Goal: Task Accomplishment & Management: Complete application form

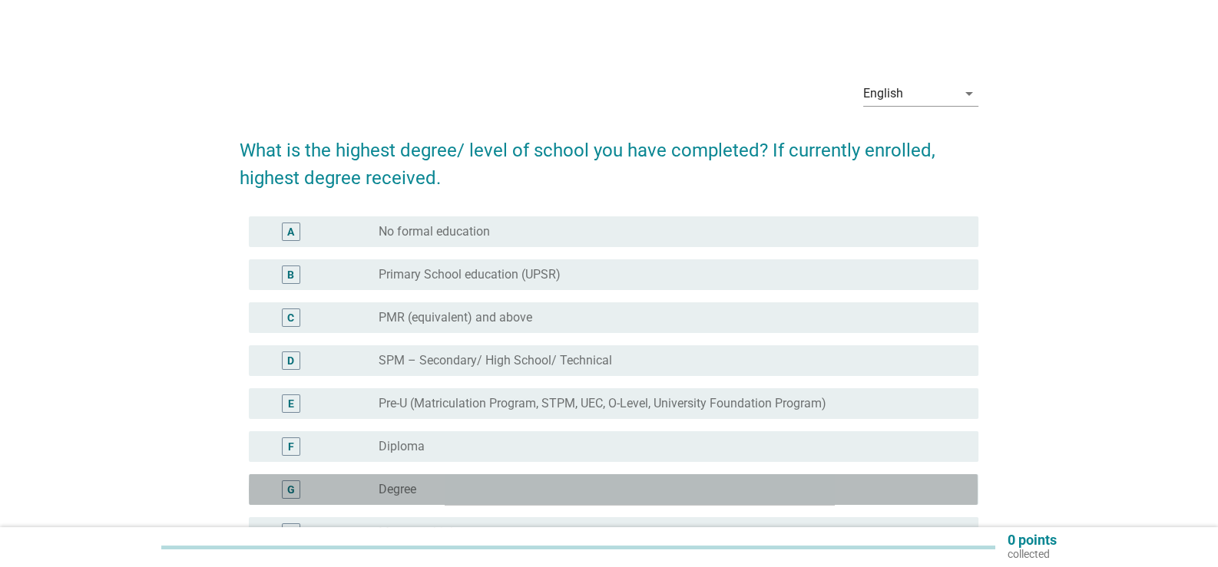
click at [292, 491] on div "G" at bounding box center [291, 490] width 8 height 16
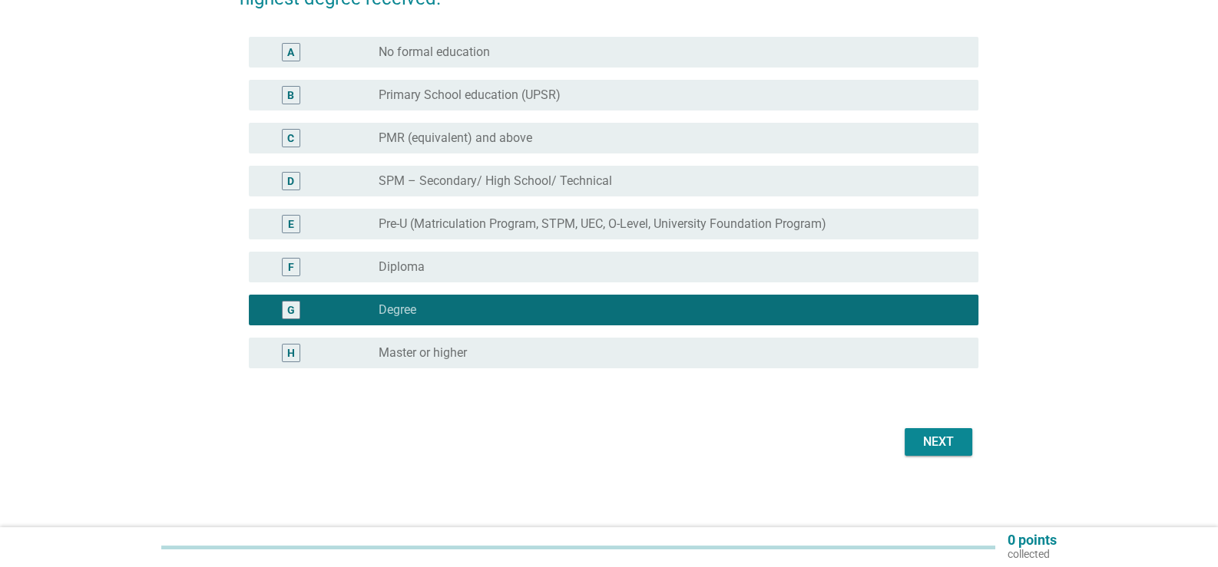
scroll to position [181, 0]
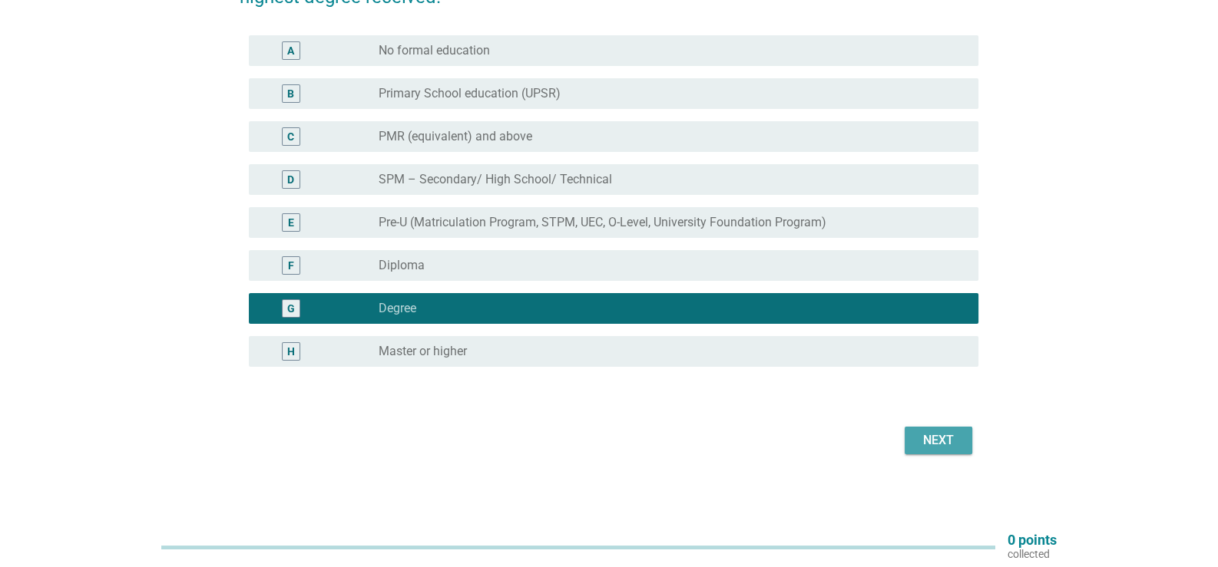
click at [960, 448] on button "Next" at bounding box center [938, 441] width 68 height 28
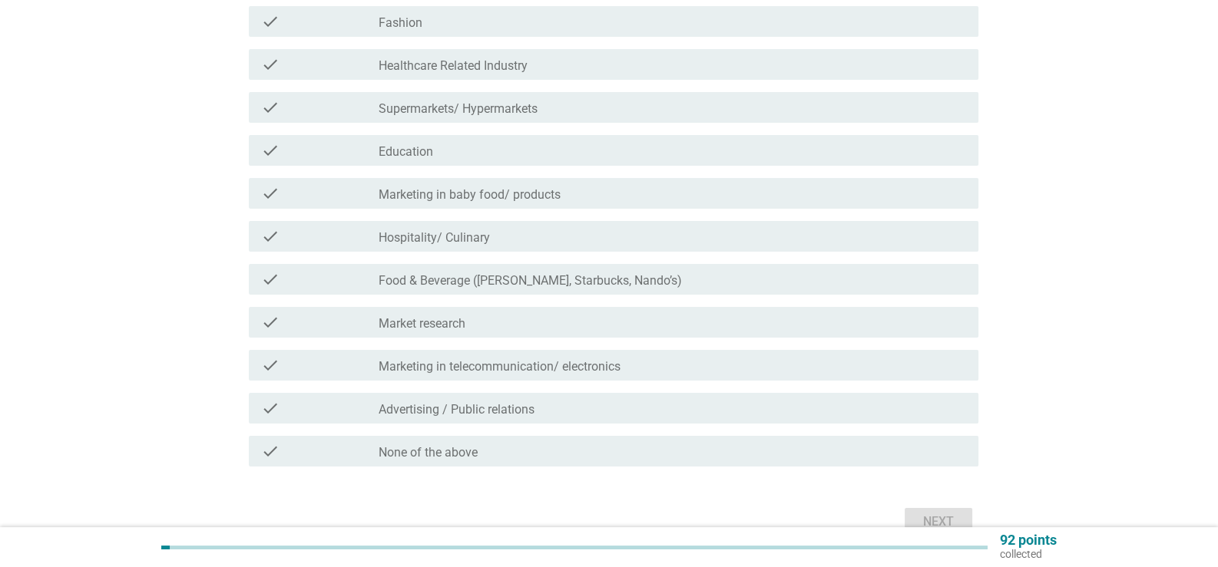
scroll to position [372, 0]
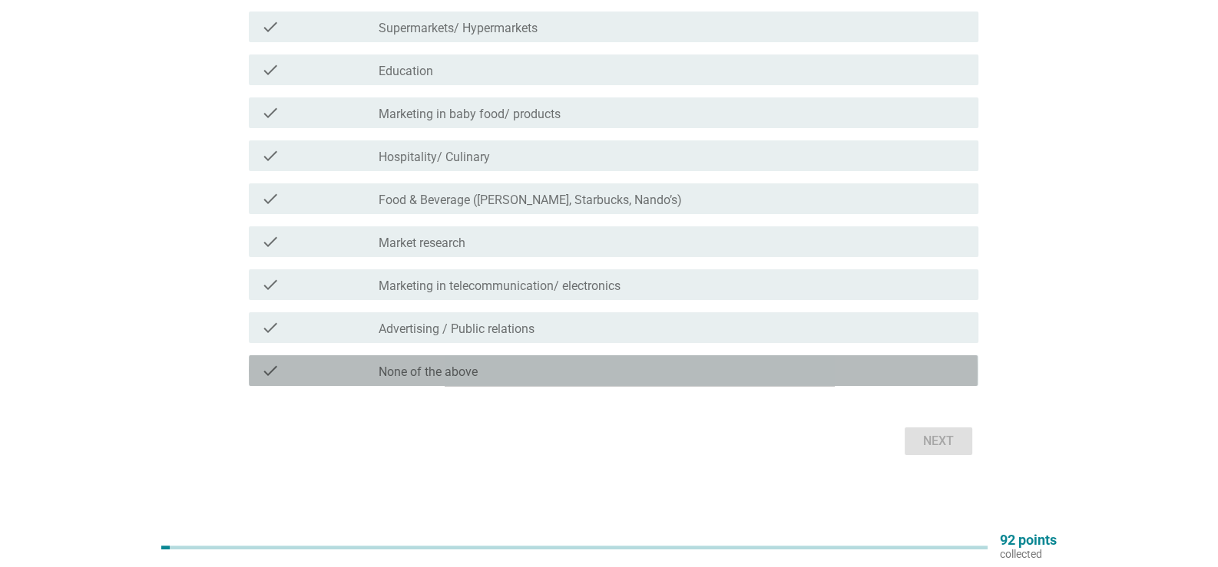
click at [576, 380] on div "check check_box_outline_blank None of the above" at bounding box center [613, 370] width 729 height 31
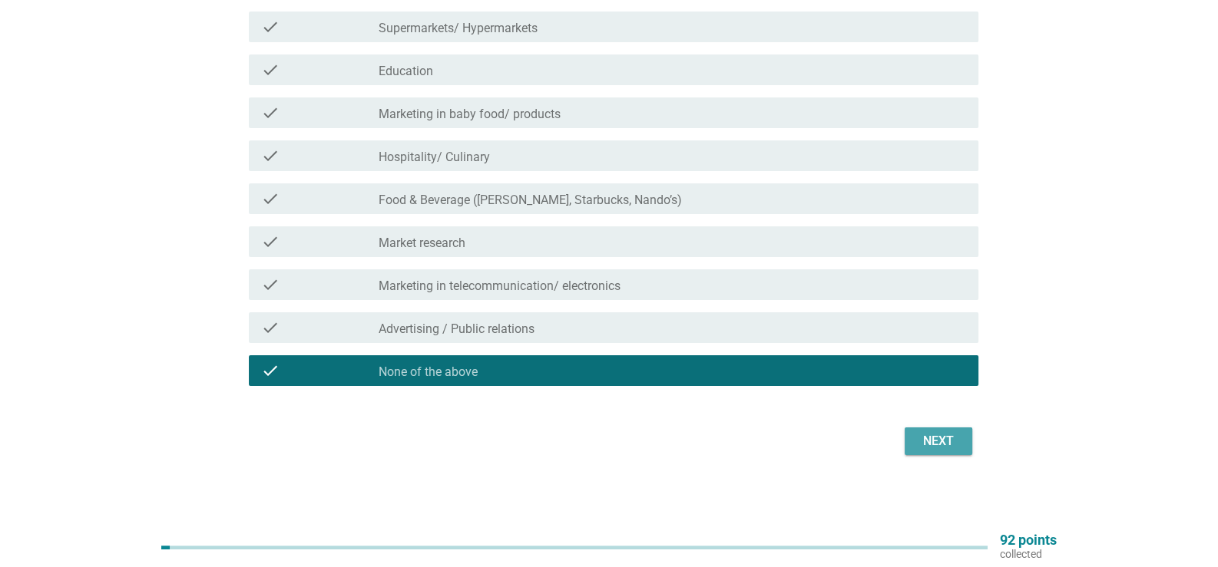
click at [937, 429] on button "Next" at bounding box center [938, 442] width 68 height 28
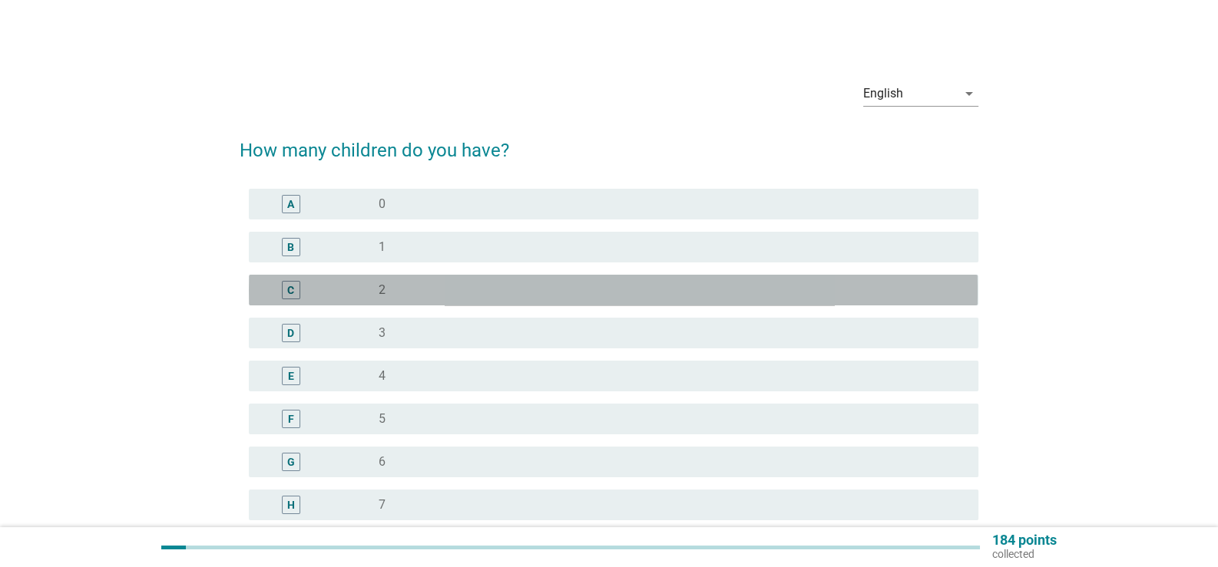
click at [380, 295] on label "2" at bounding box center [381, 290] width 7 height 15
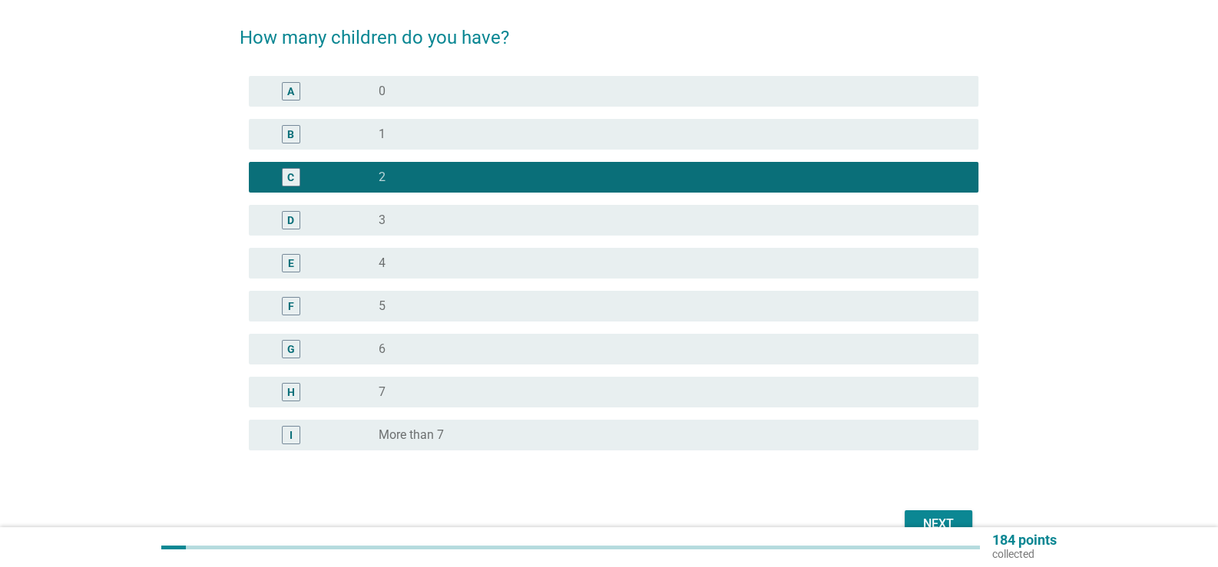
scroll to position [197, 0]
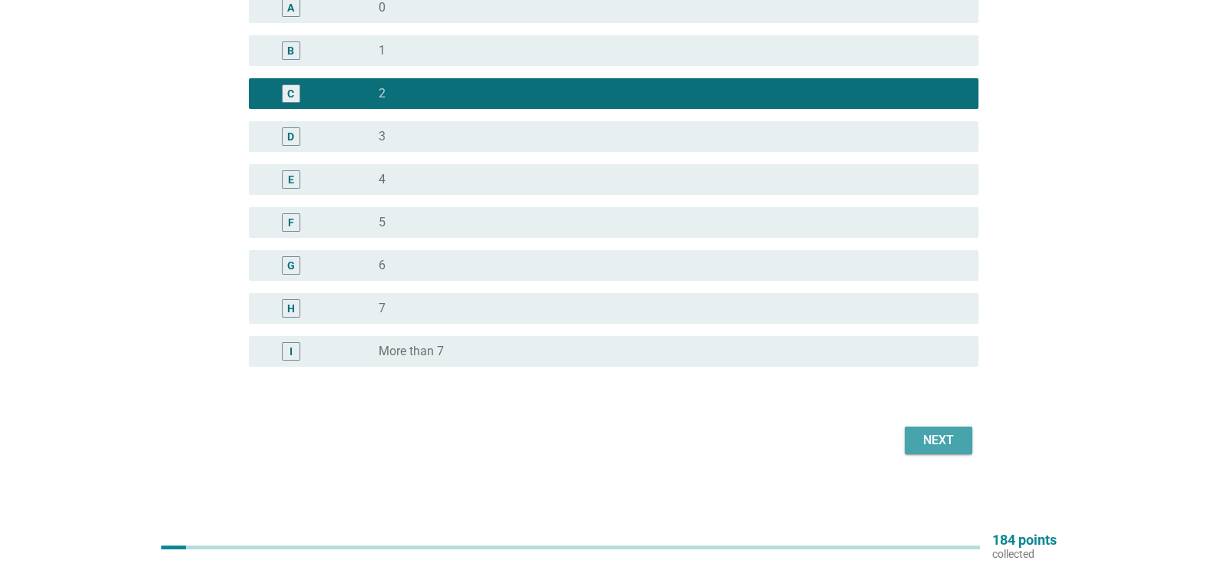
click at [943, 444] on div "Next" at bounding box center [938, 440] width 43 height 18
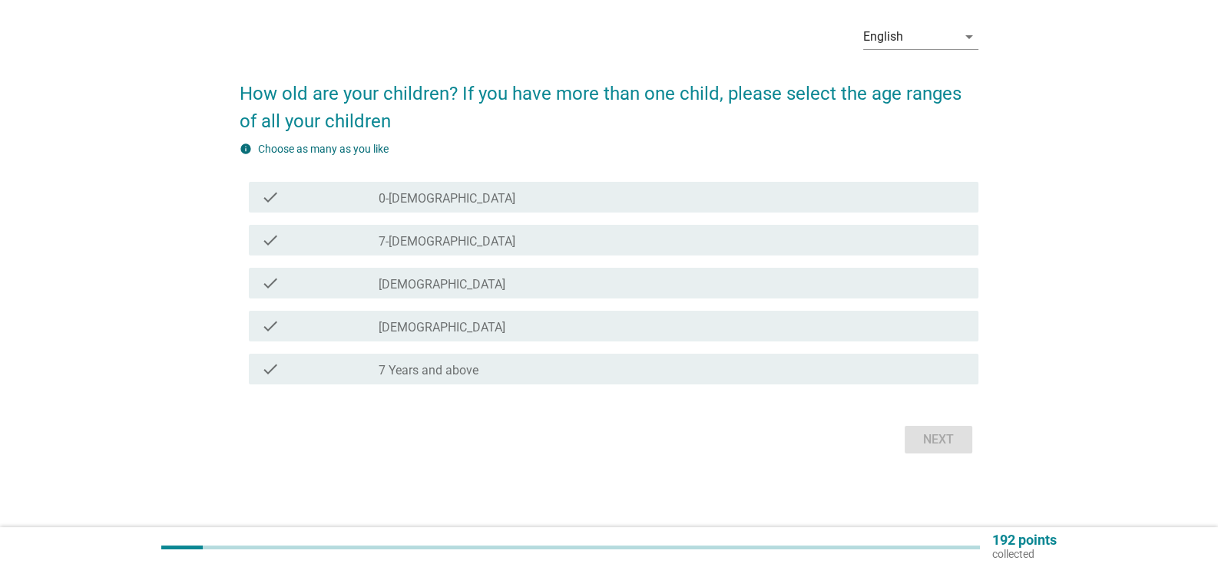
scroll to position [0, 0]
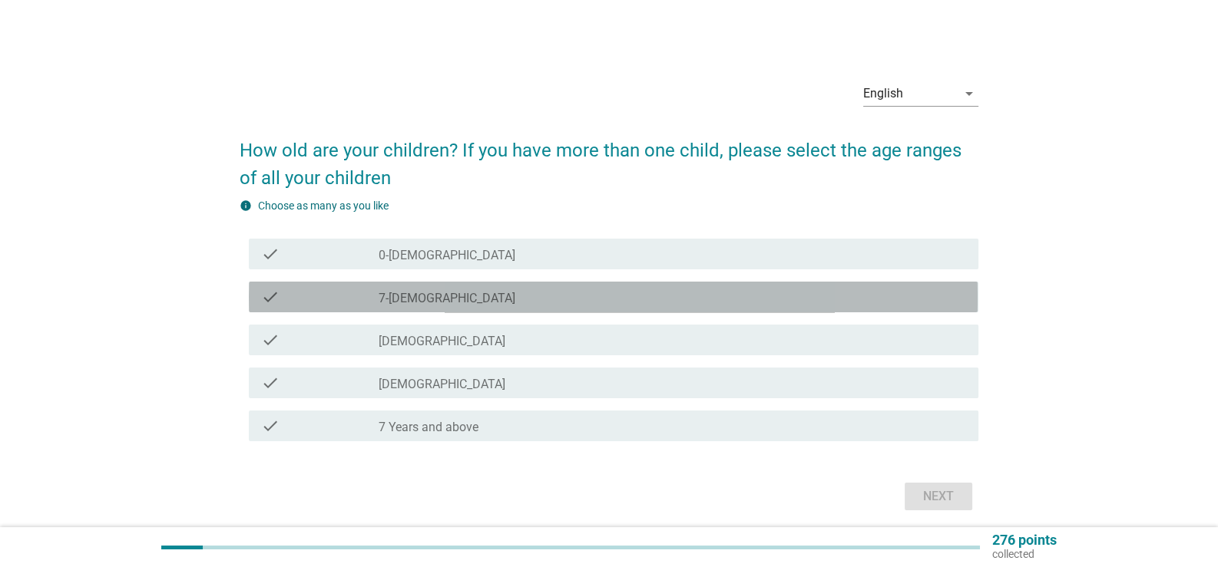
click at [444, 303] on label "7-12 months old" at bounding box center [446, 298] width 137 height 15
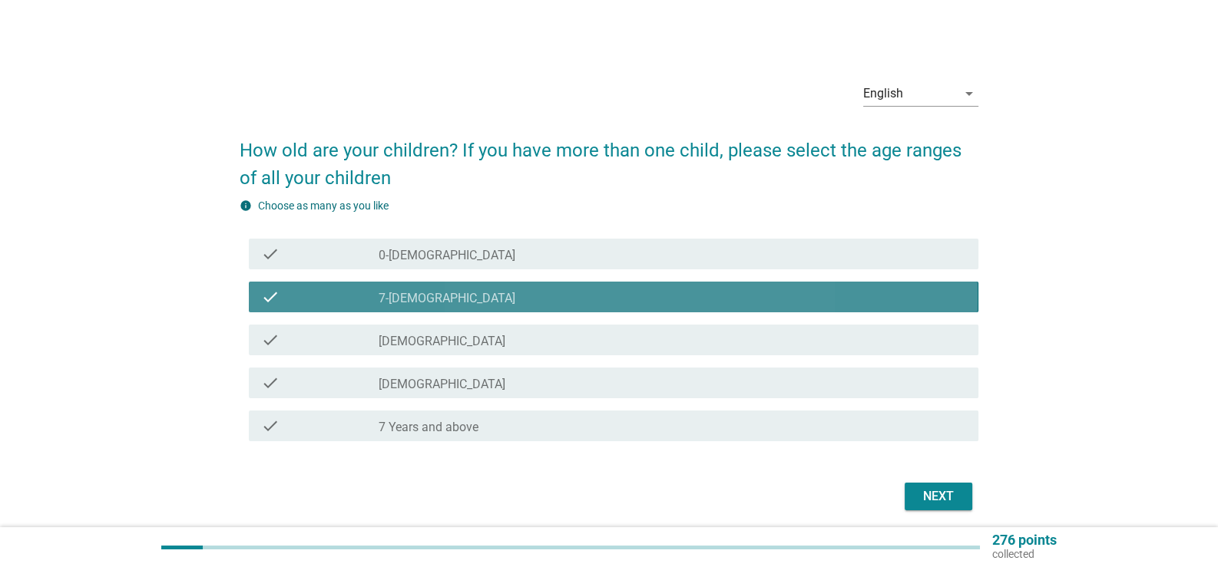
click at [444, 303] on label "7-12 months old" at bounding box center [446, 298] width 137 height 15
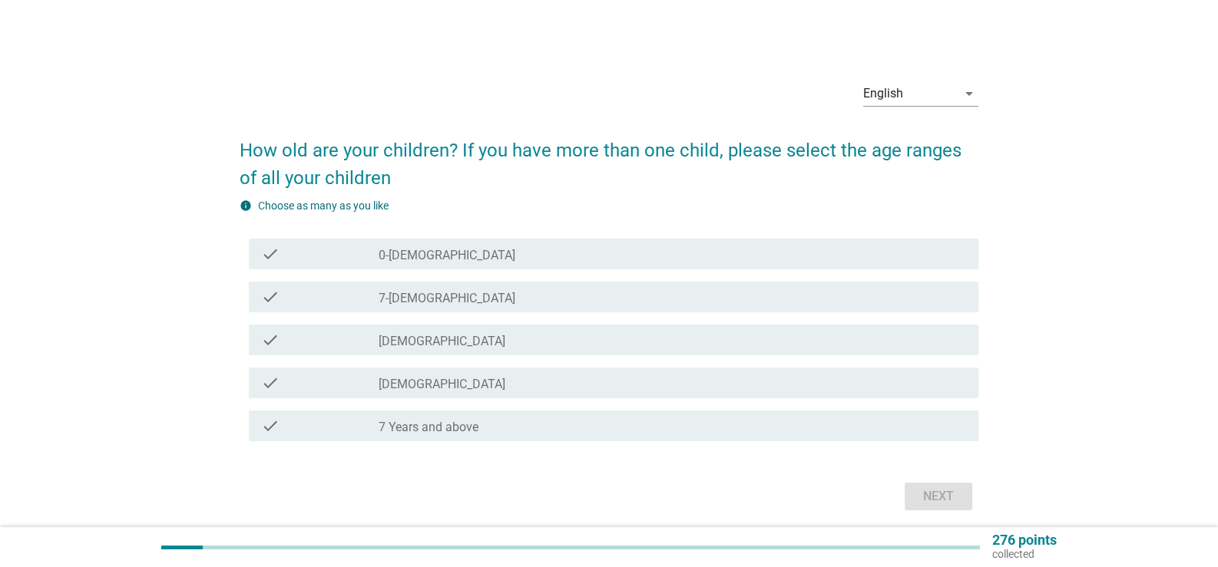
click at [433, 420] on label "7 Years and above" at bounding box center [428, 427] width 100 height 15
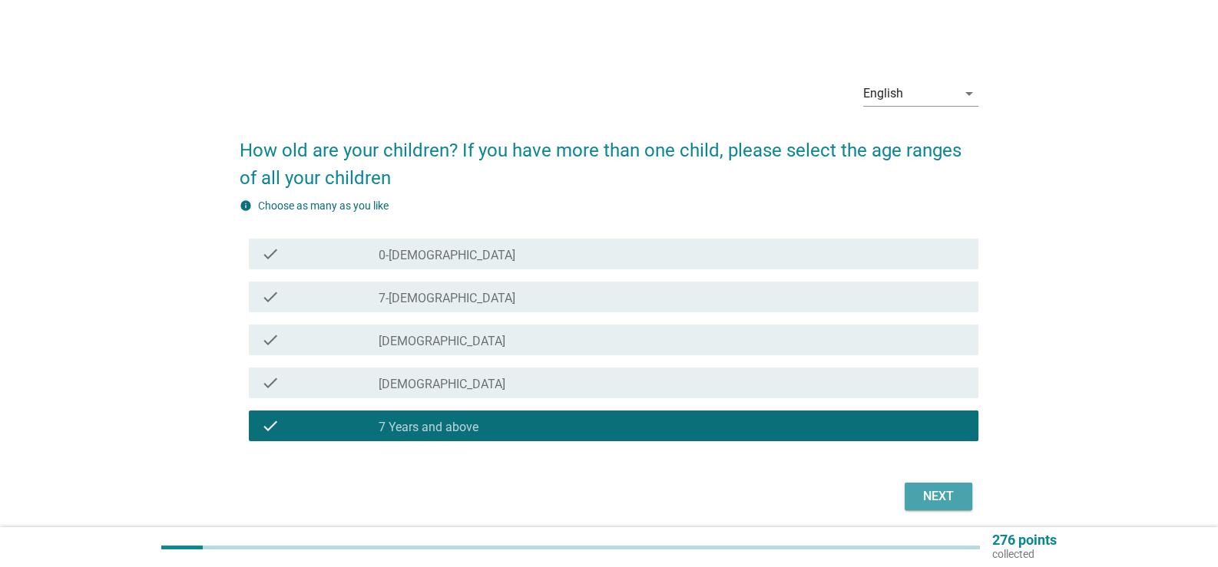
click at [936, 491] on div "Next" at bounding box center [938, 496] width 43 height 18
